Goal: Find specific fact: Find contact information

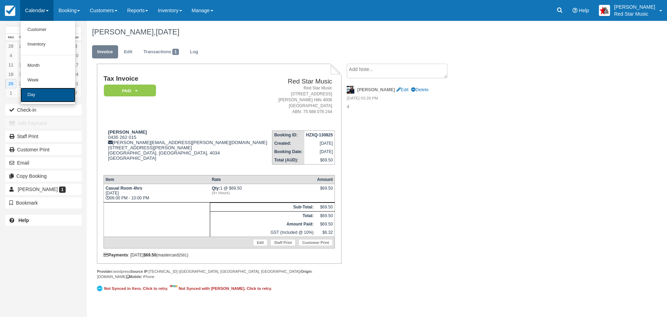
click at [34, 93] on link "Day" at bounding box center [47, 95] width 55 height 15
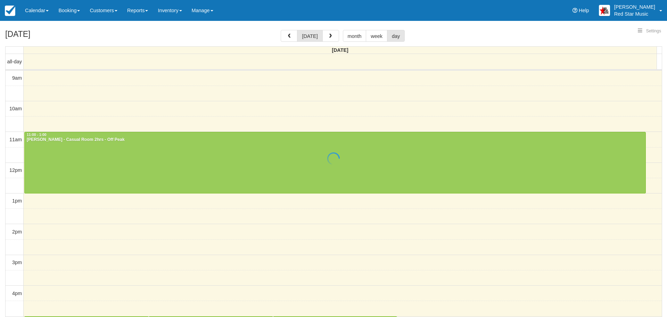
select select
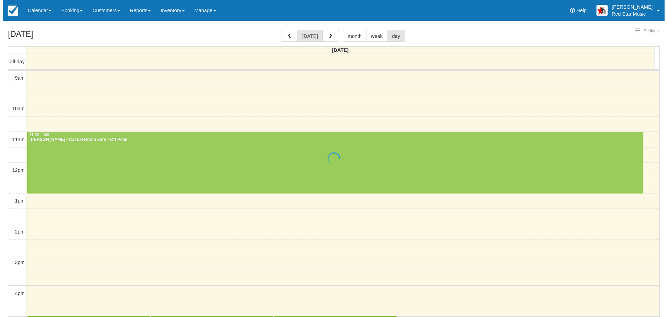
scroll to position [1, 0]
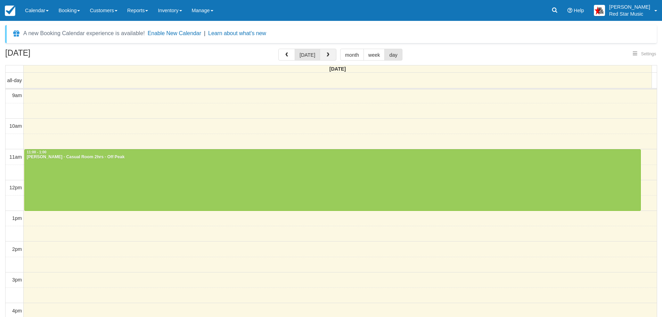
click at [327, 55] on span "button" at bounding box center [328, 54] width 5 height 5
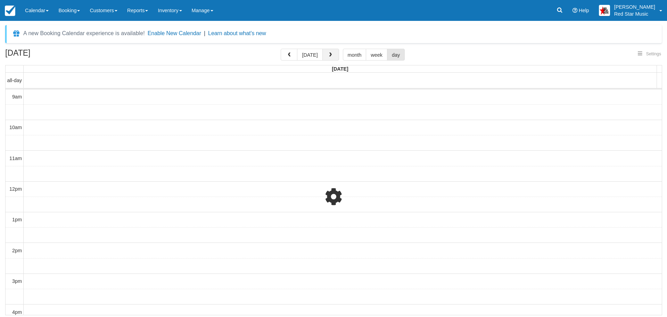
scroll to position [174, 0]
select select
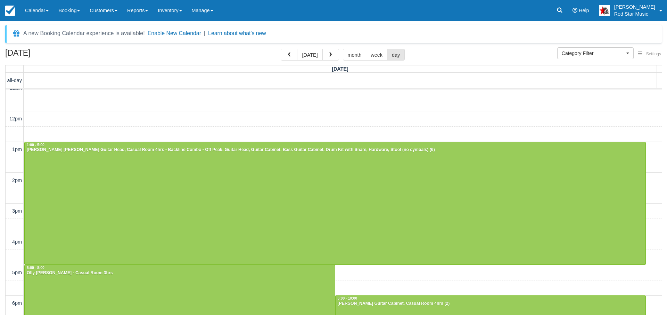
scroll to position [72, 0]
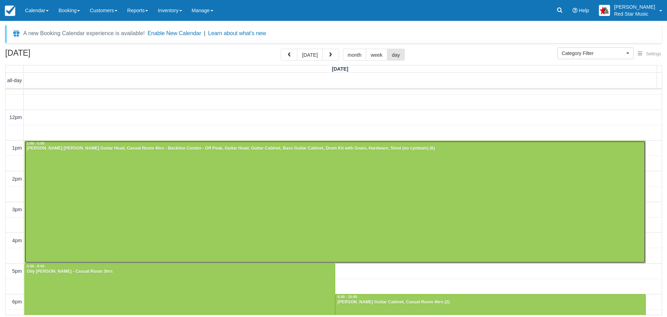
click at [467, 165] on div at bounding box center [335, 202] width 621 height 122
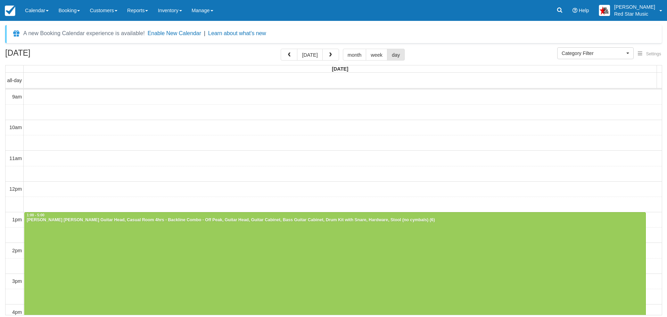
select select
click at [219, 231] on div at bounding box center [335, 273] width 621 height 122
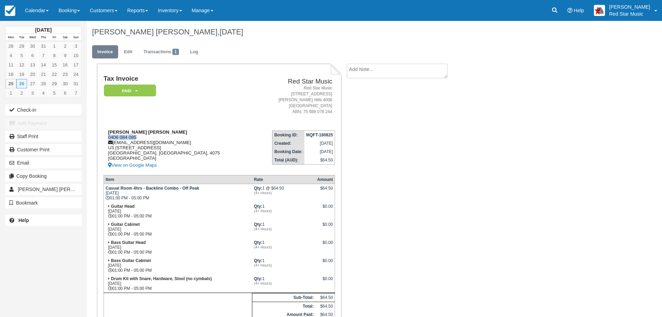
drag, startPoint x: 138, startPoint y: 137, endPoint x: 109, endPoint y: 135, distance: 29.5
click at [109, 135] on div "[PERSON_NAME] [PERSON_NAME] 0406 084 085 [EMAIL_ADDRESS][DOMAIN_NAME] U3 [STREE…" at bounding box center [179, 149] width 150 height 40
copy div "0406 084 085"
click at [384, 75] on textarea at bounding box center [397, 71] width 101 height 15
type textarea "2"
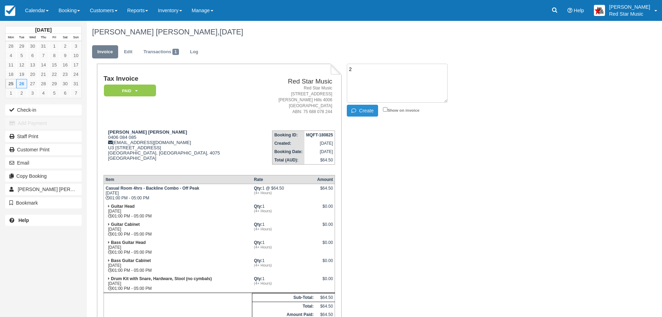
click at [368, 113] on button "Create" at bounding box center [362, 111] width 31 height 12
